Goal: Transaction & Acquisition: Purchase product/service

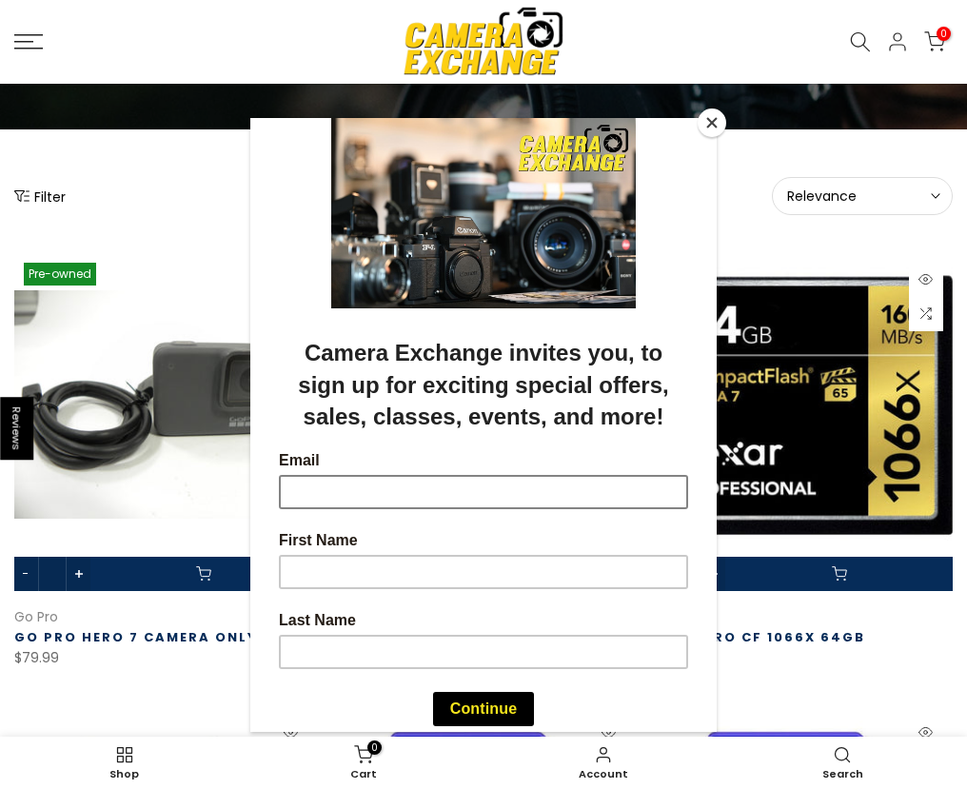
scroll to position [190, 0]
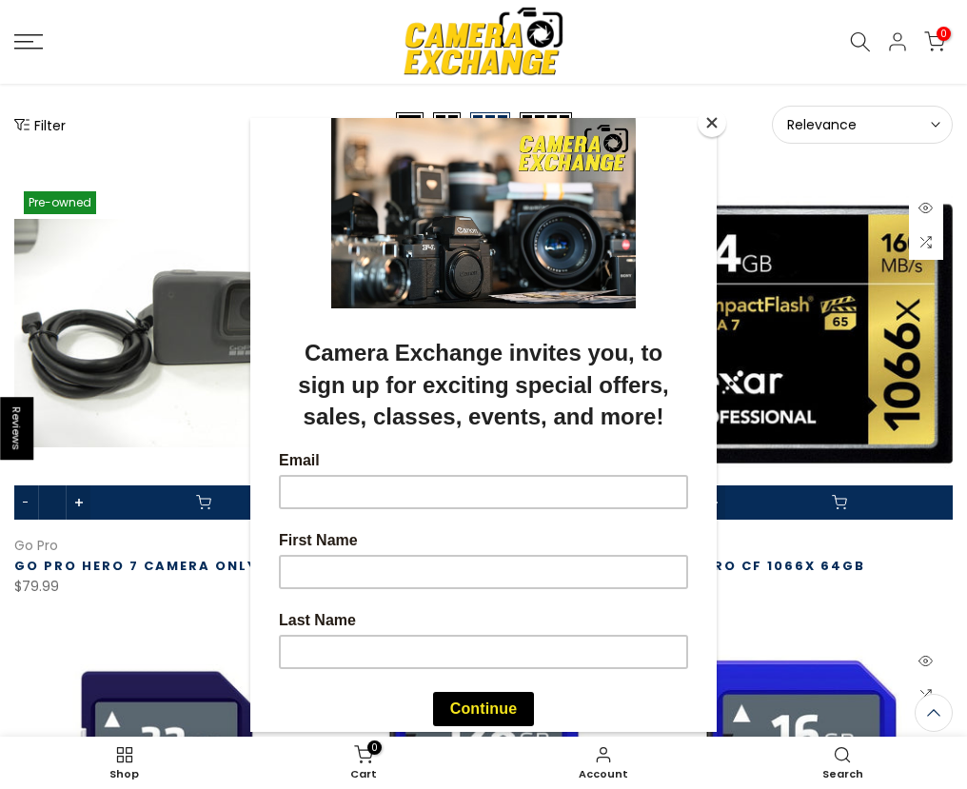
click at [275, 17] on div at bounding box center [483, 394] width 967 height 789
click at [714, 124] on button "Close" at bounding box center [712, 123] width 29 height 29
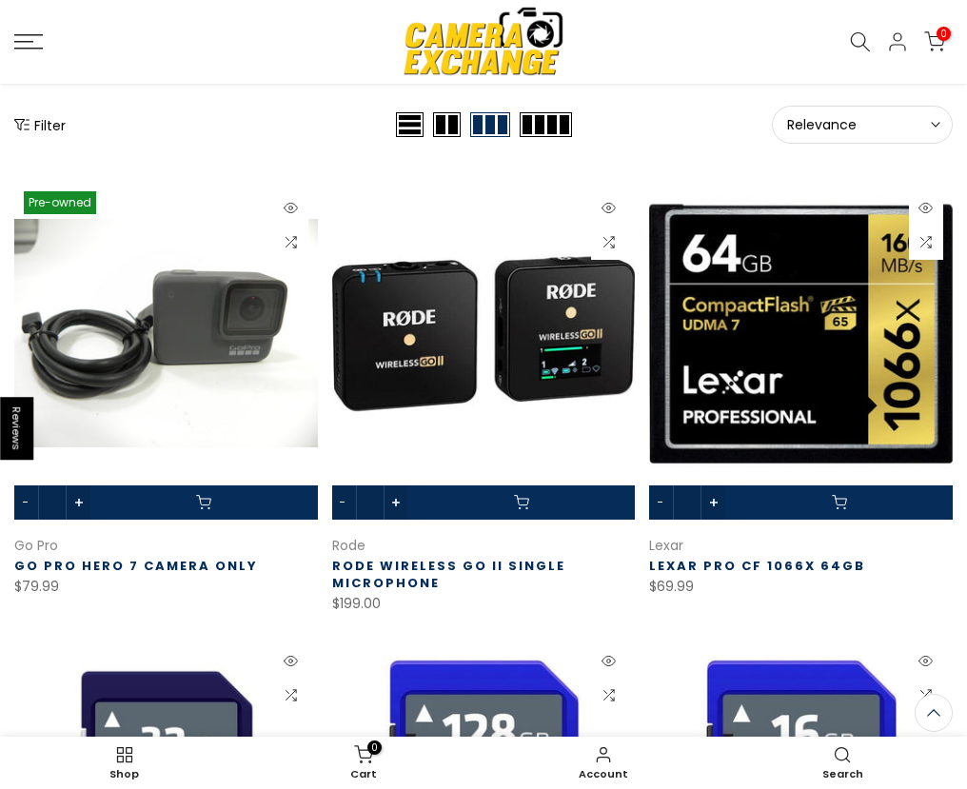
click at [0, 0] on link "Shop New Equipment" at bounding box center [0, 0] width 0 height 0
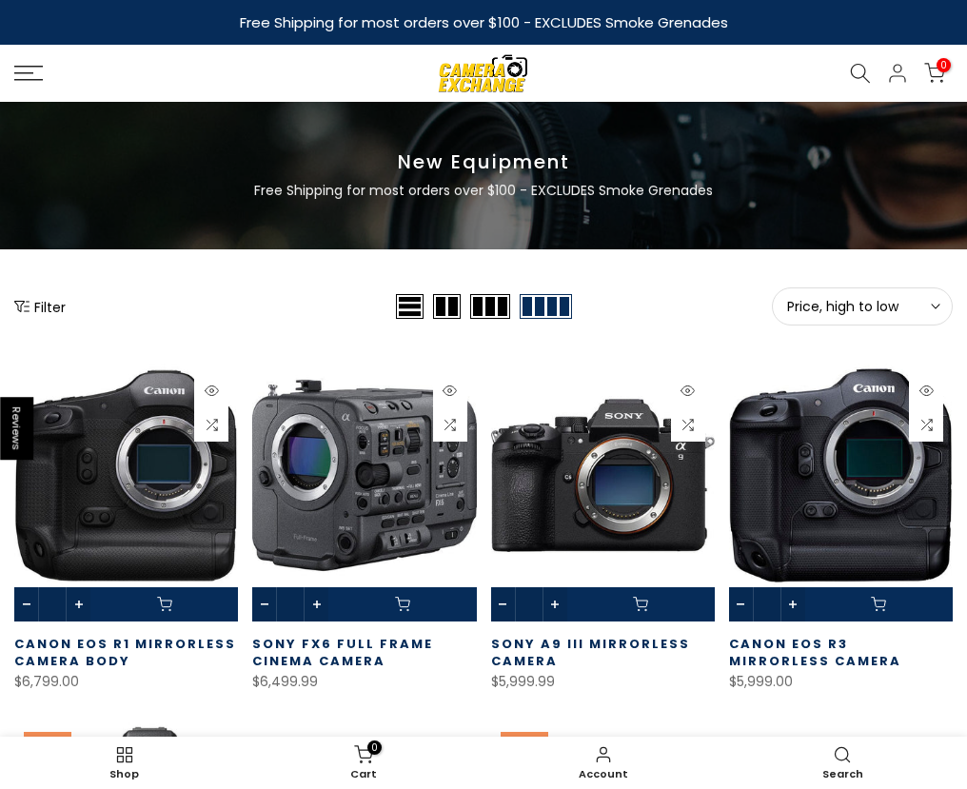
click at [53, 316] on button "Filter" at bounding box center [39, 306] width 51 height 19
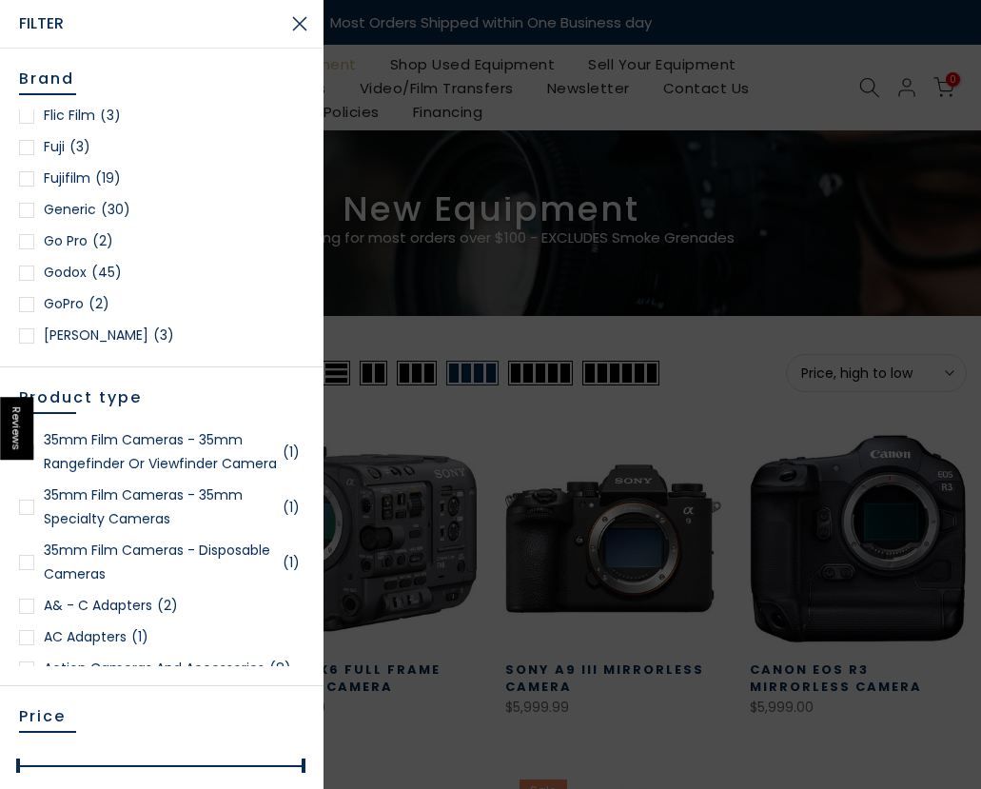
scroll to position [666, 0]
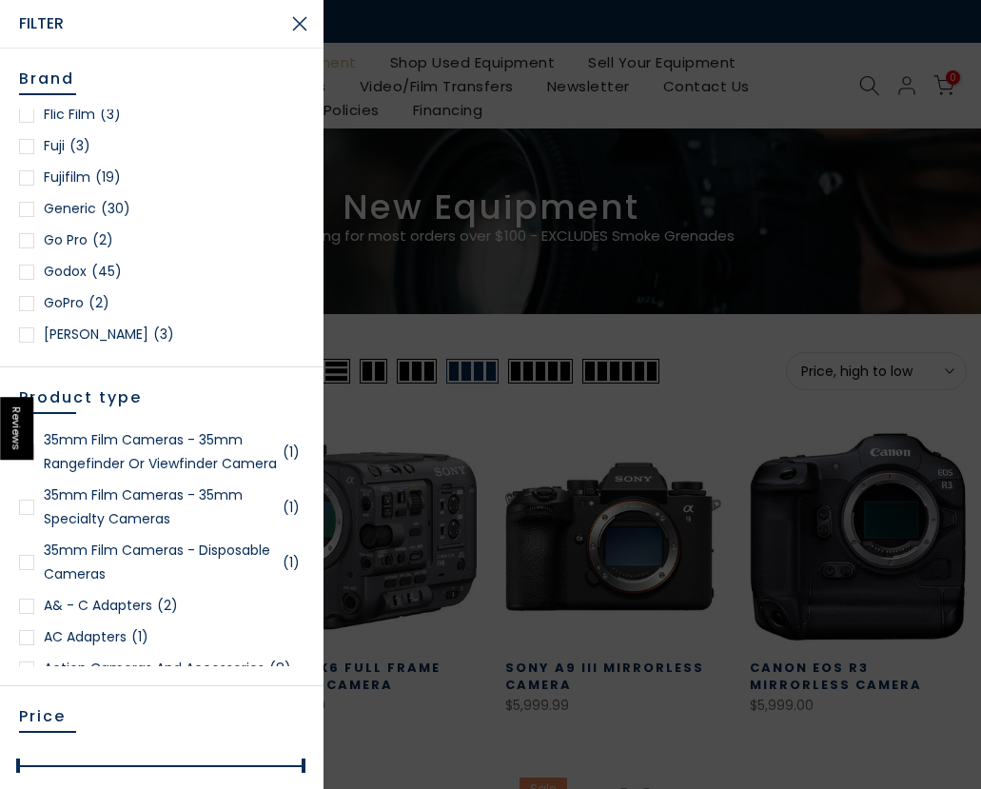
click at [31, 239] on div at bounding box center [26, 240] width 15 height 15
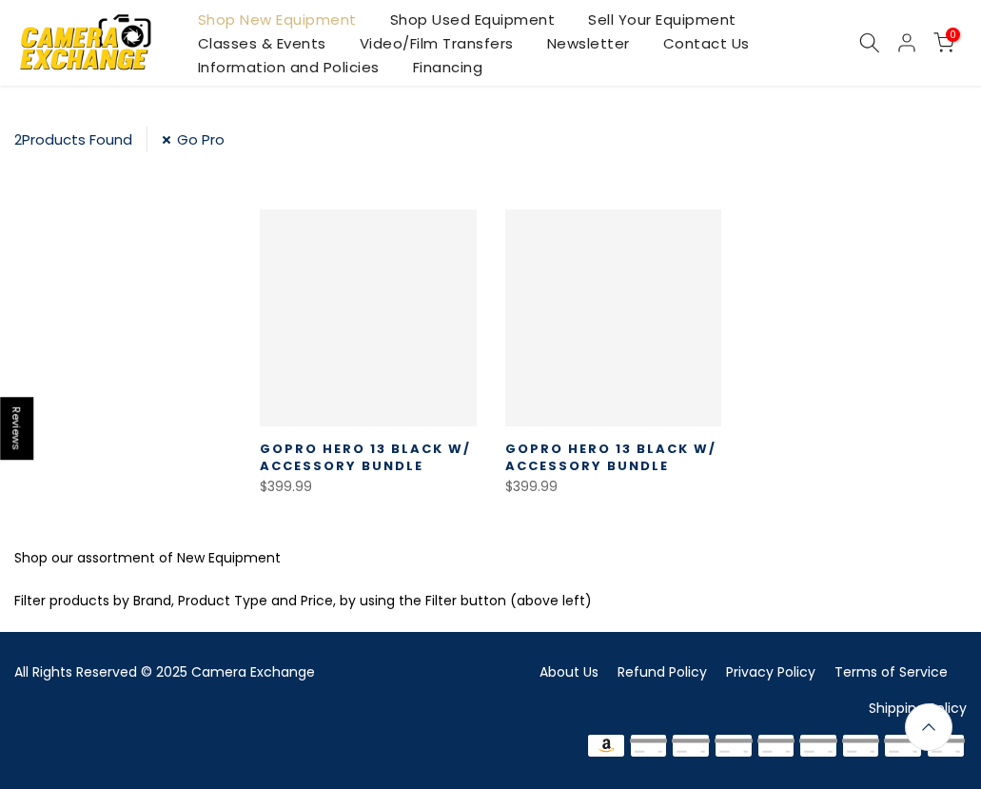
scroll to position [309, 0]
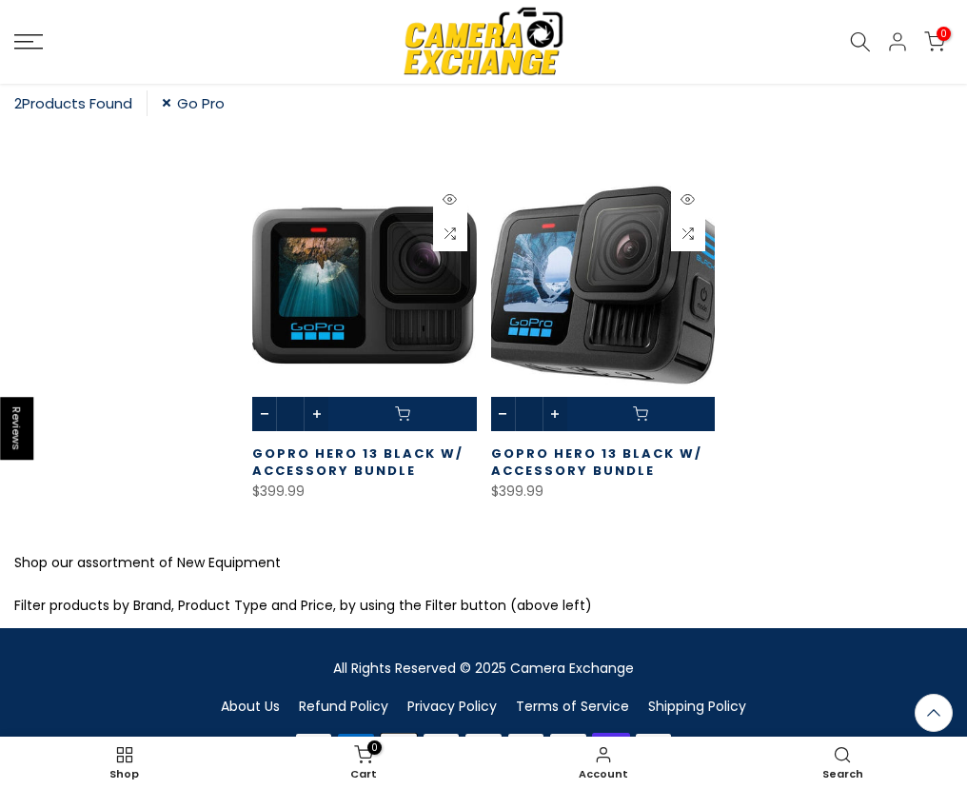
click at [601, 410] on span at bounding box center [641, 414] width 148 height 34
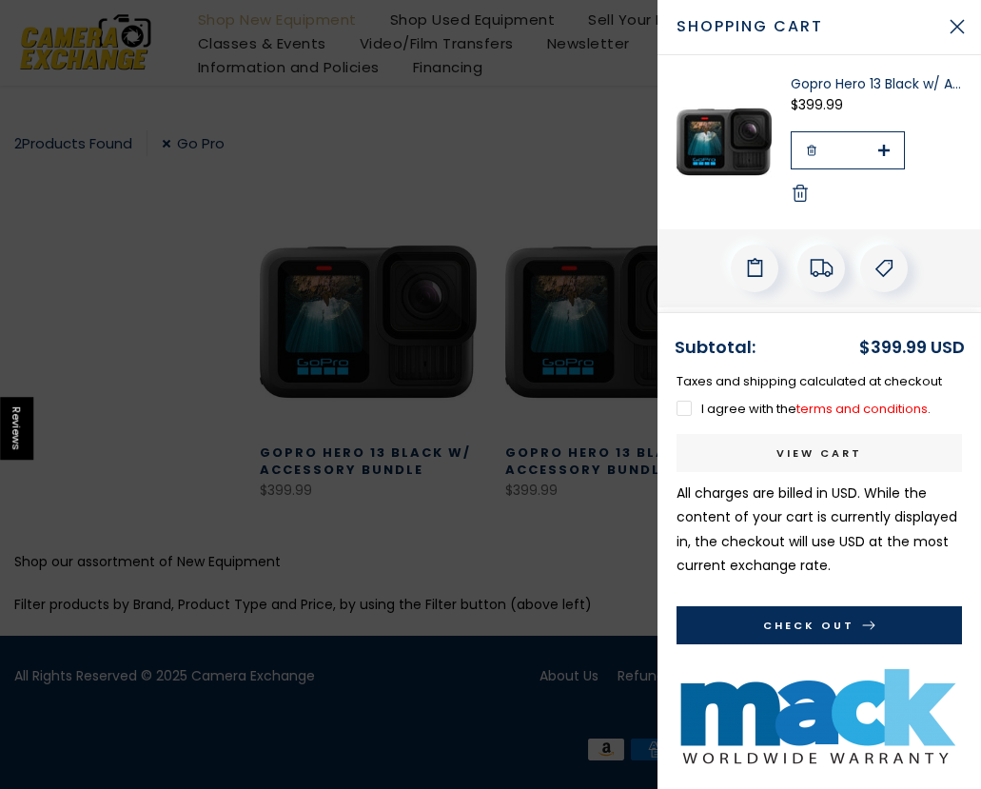
scroll to position [308, 0]
click at [685, 414] on label "I agree with the terms and conditions ." at bounding box center [804, 409] width 254 height 18
click at [747, 628] on button "Check Out" at bounding box center [820, 625] width 286 height 38
